Goal: Task Accomplishment & Management: Use online tool/utility

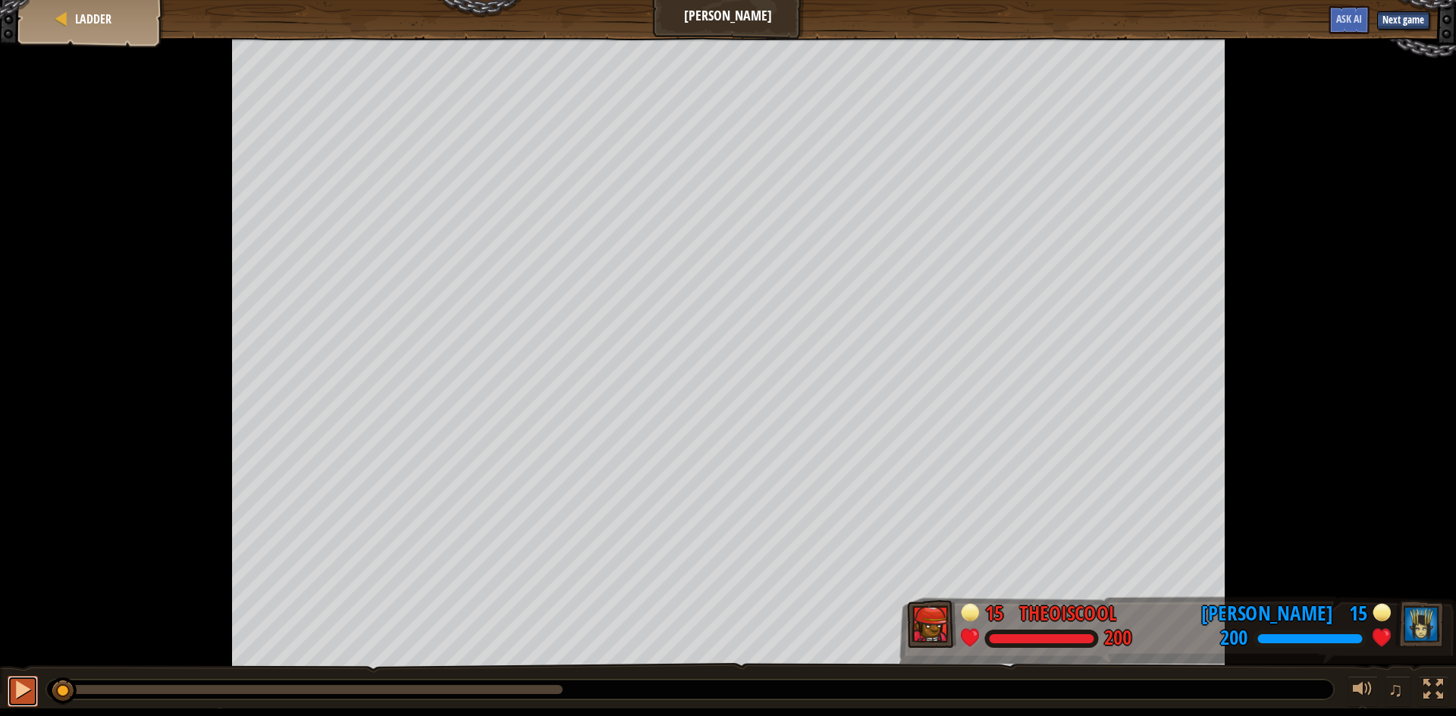
click at [29, 698] on div at bounding box center [23, 690] width 20 height 20
click at [1435, 689] on div at bounding box center [1433, 690] width 20 height 20
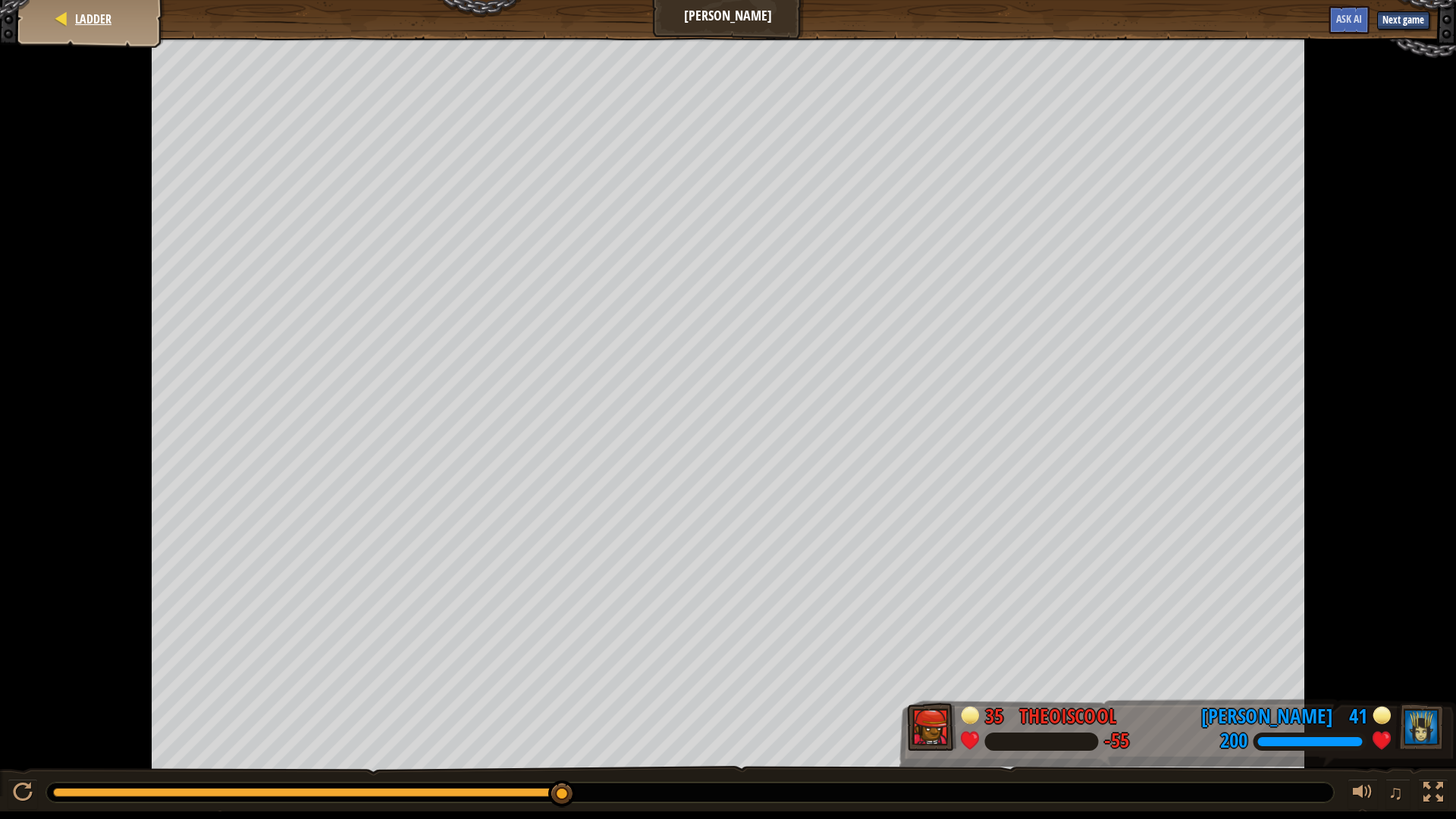
click at [96, 7] on div "Ladder" at bounding box center [90, 19] width 121 height 38
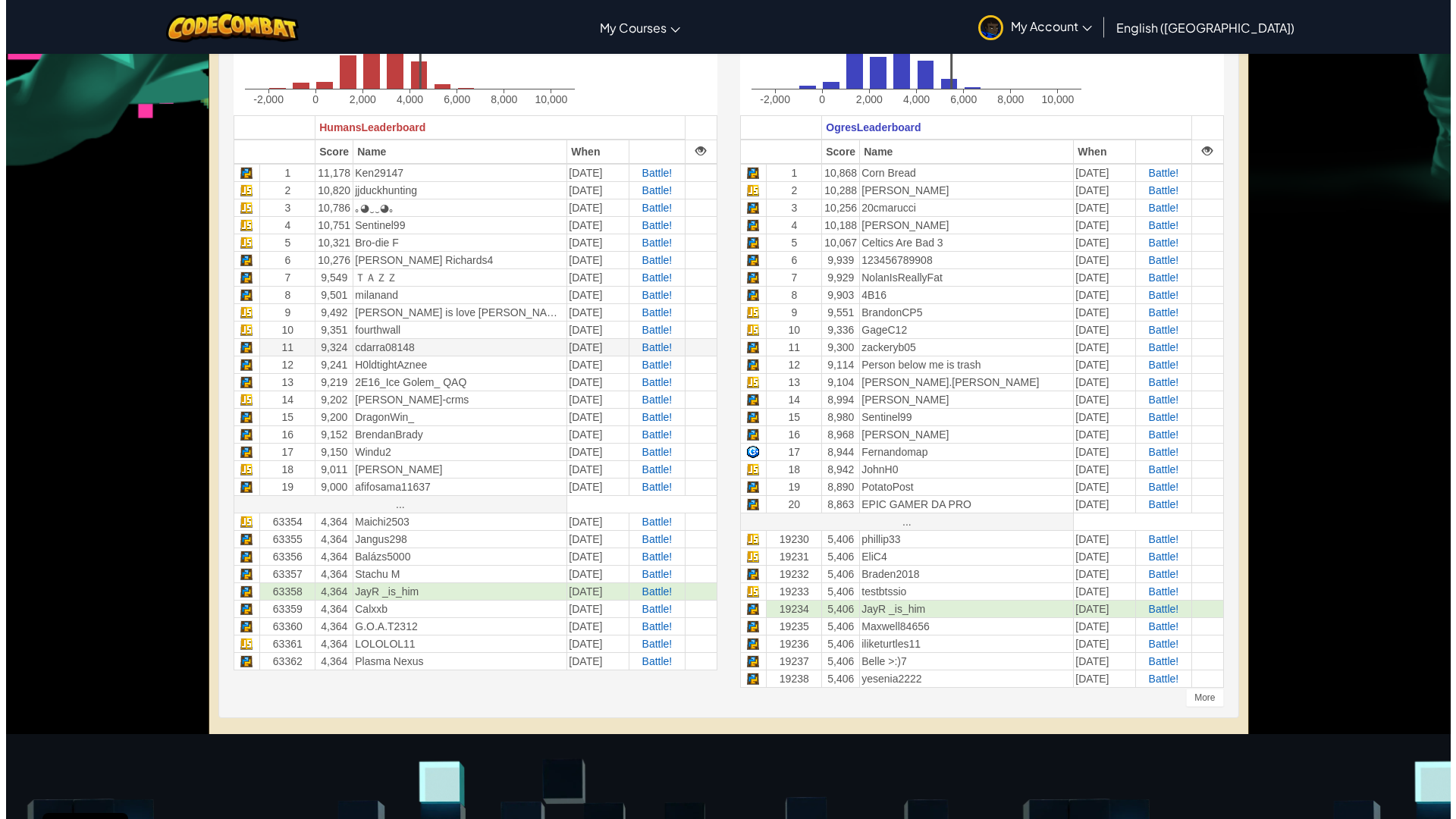
scroll to position [227, 0]
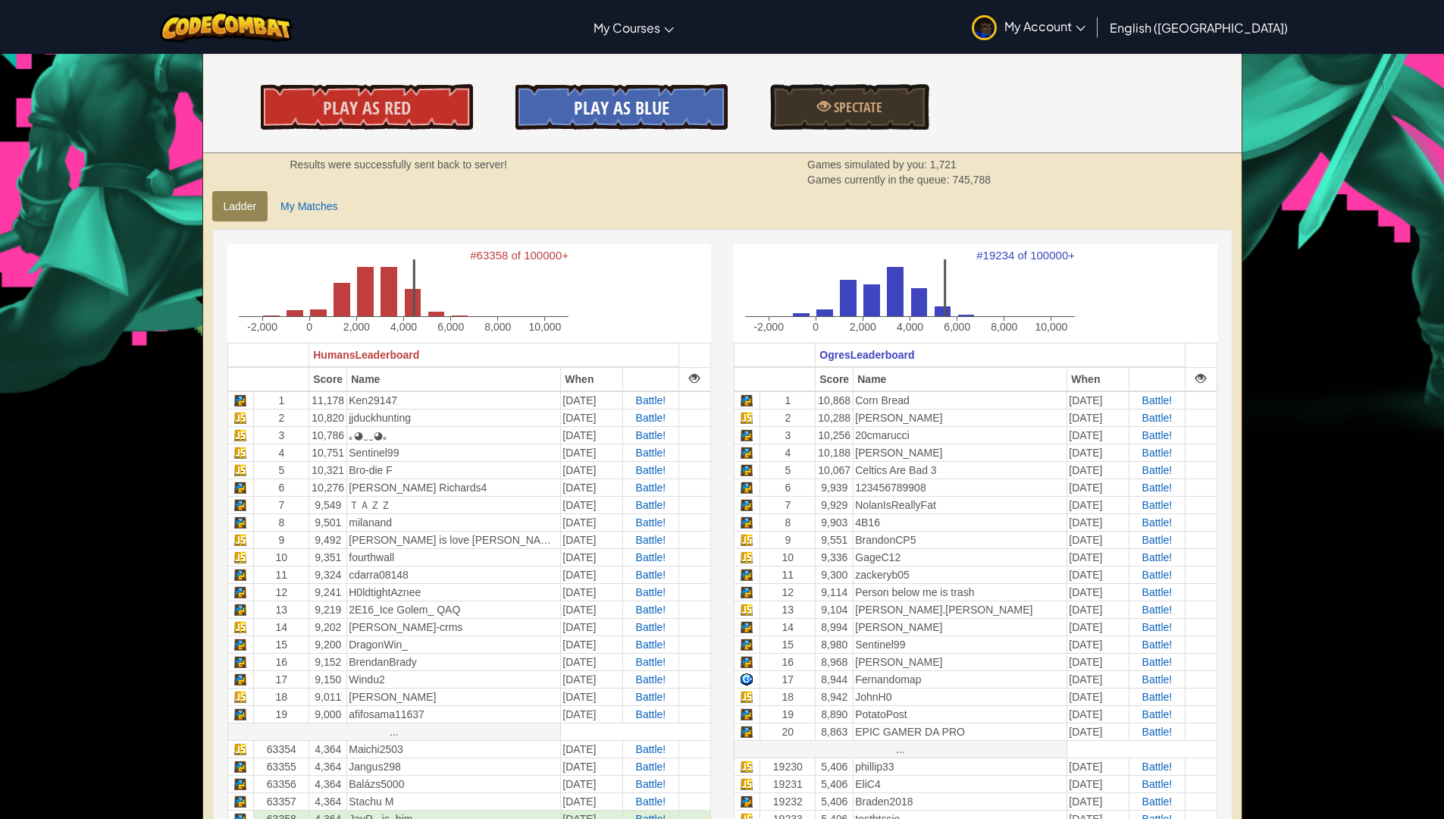
click at [597, 109] on span "Play As Blue" at bounding box center [622, 108] width 96 height 24
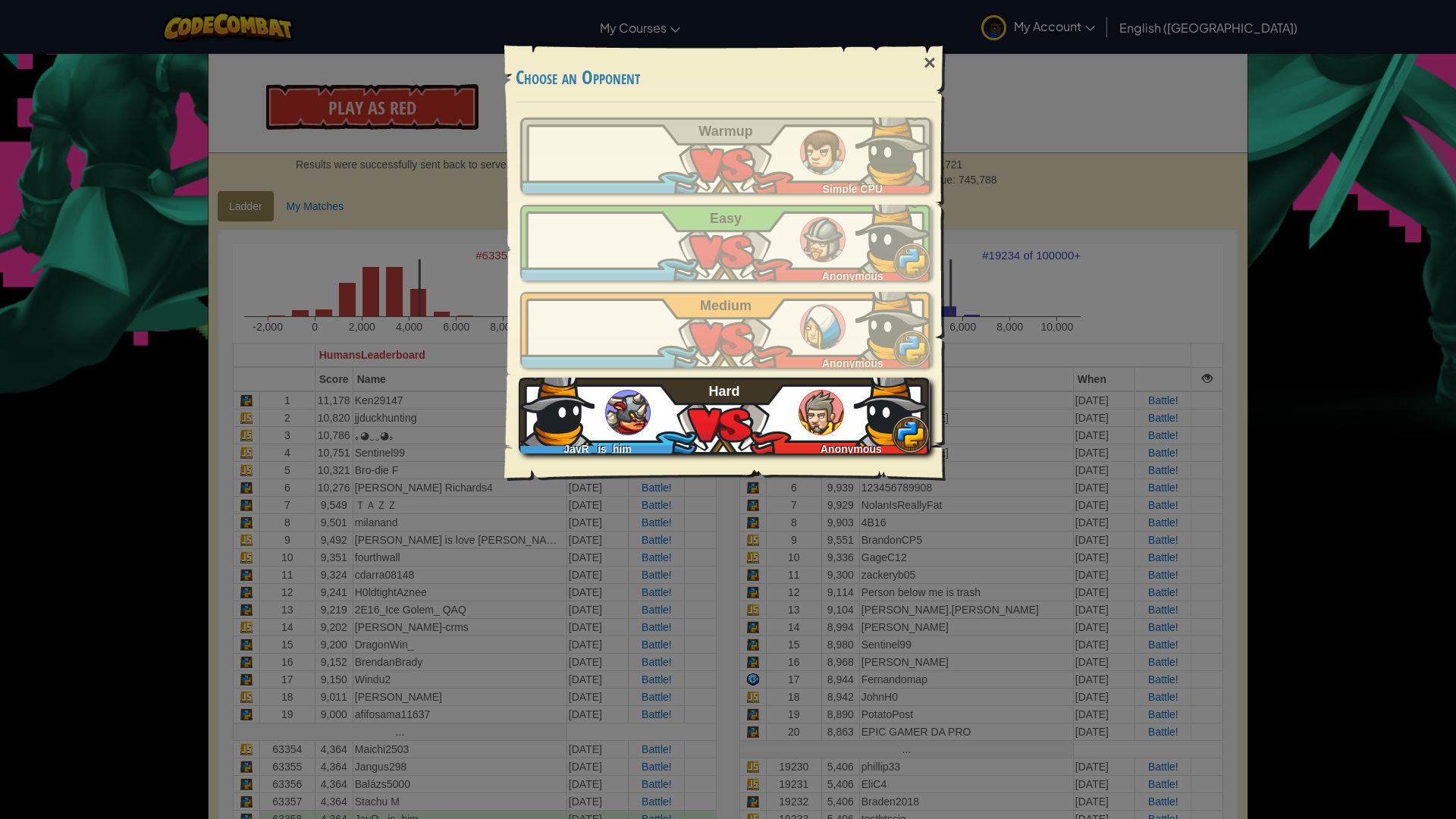
click at [739, 403] on div "JayR _is_him Anonymous Hard" at bounding box center [724, 416] width 411 height 76
